Goal: Navigation & Orientation: Go to known website

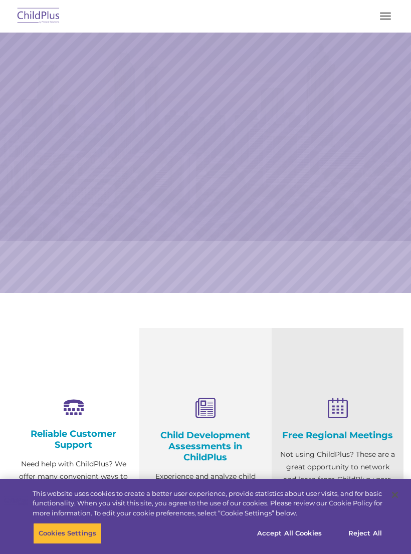
select select "MEDIUM"
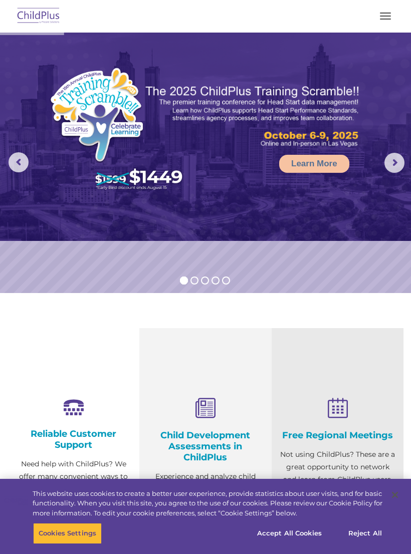
click at [389, 15] on button "button" at bounding box center [385, 16] width 21 height 16
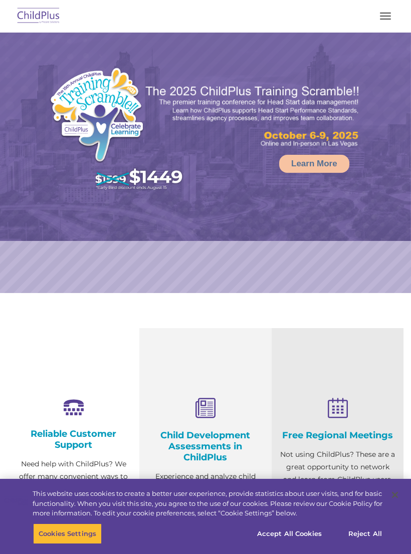
select select "MEDIUM"
